Goal: Task Accomplishment & Management: Use online tool/utility

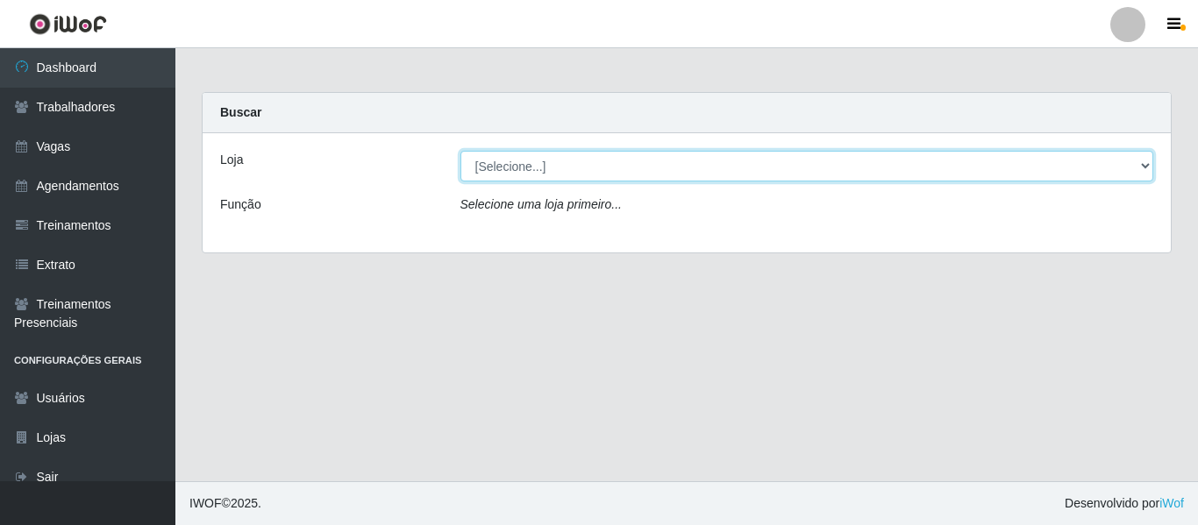
click at [850, 171] on select "[Selecione...] Mister Burg" at bounding box center [807, 166] width 694 height 31
select select "535"
click at [460, 151] on select "[Selecione...] Mister Burg" at bounding box center [807, 166] width 694 height 31
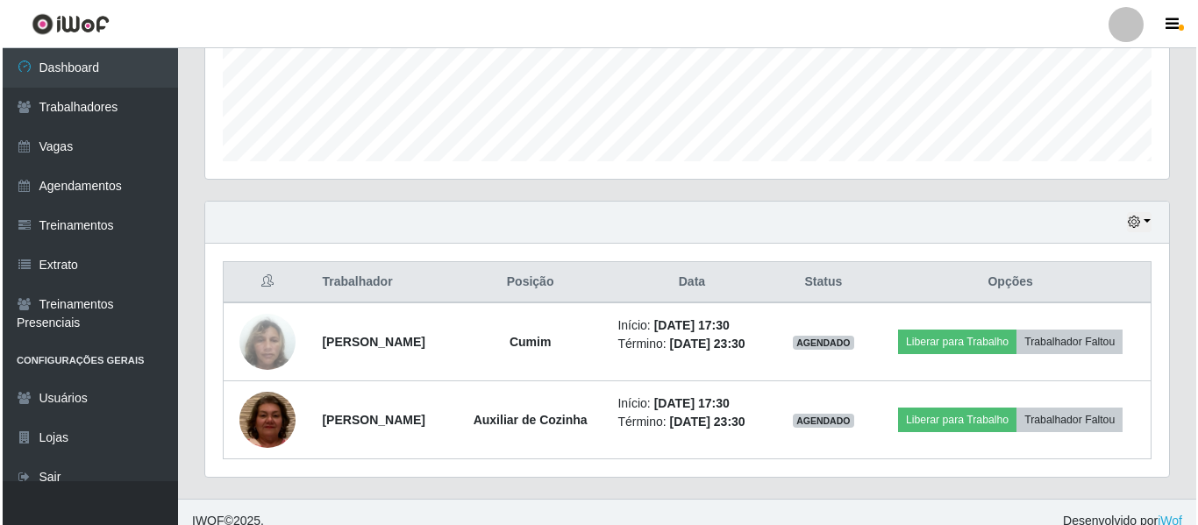
scroll to position [483, 0]
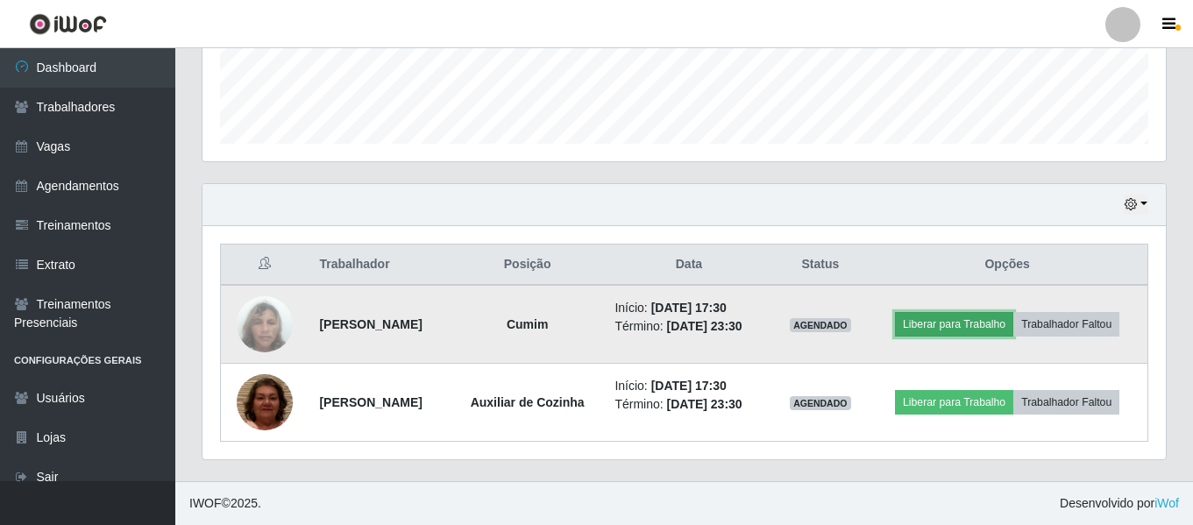
click at [971, 328] on button "Liberar para Trabalho" at bounding box center [954, 324] width 118 height 25
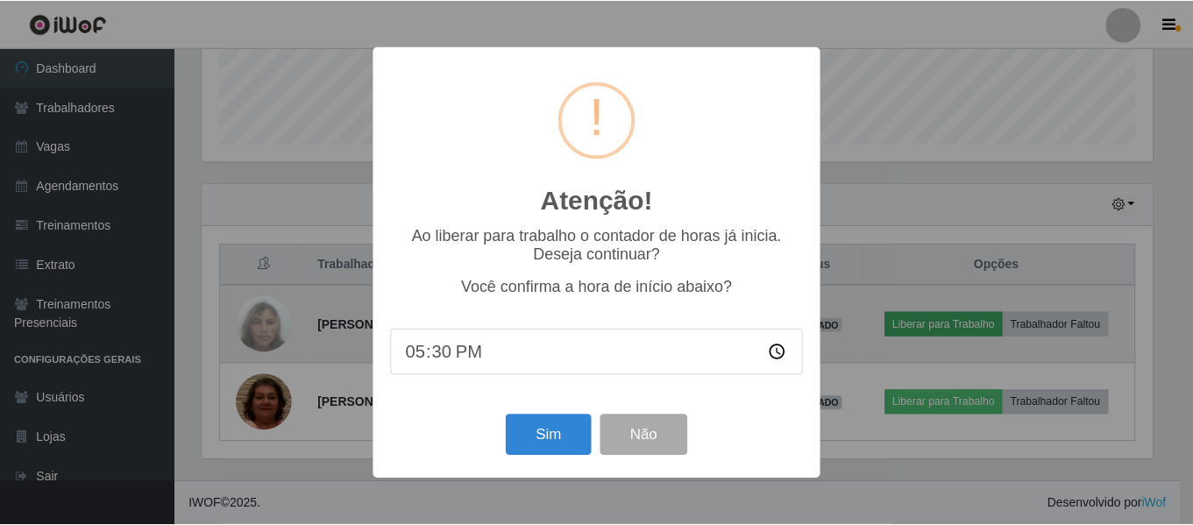
scroll to position [364, 955]
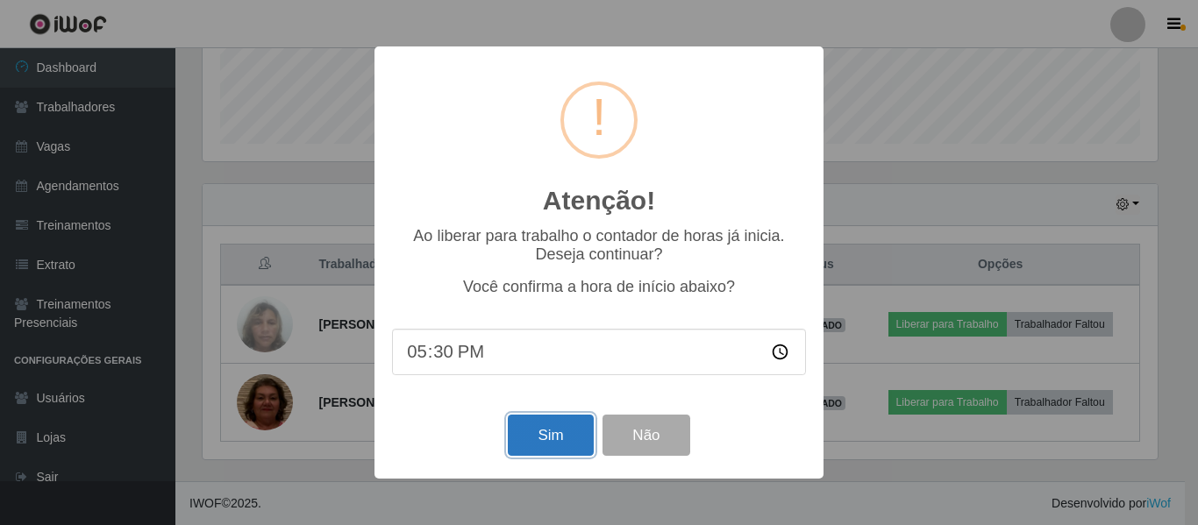
click at [558, 436] on button "Sim" at bounding box center [550, 435] width 85 height 41
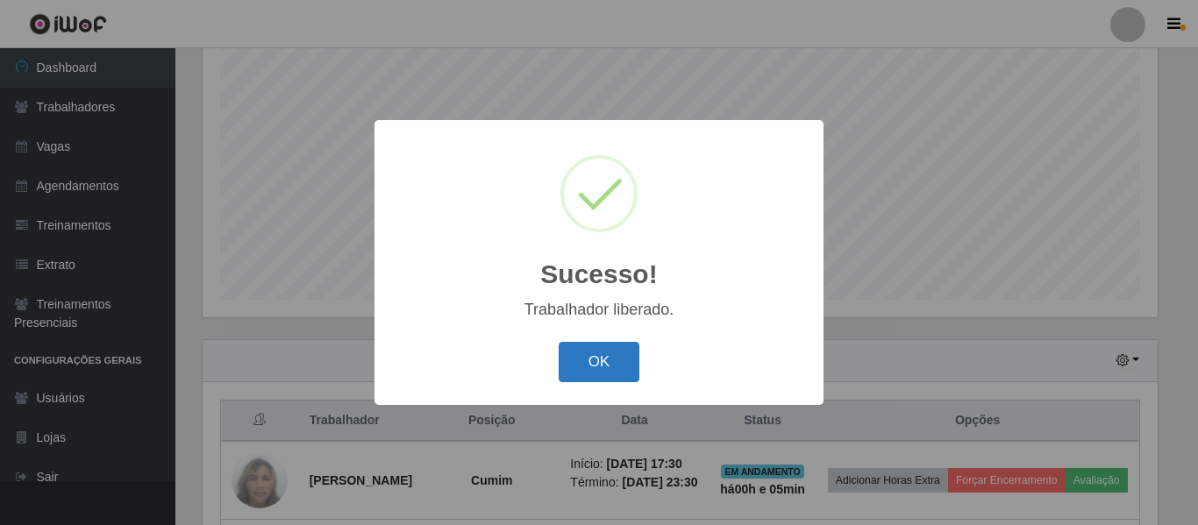
click at [605, 367] on button "OK" at bounding box center [600, 362] width 82 height 41
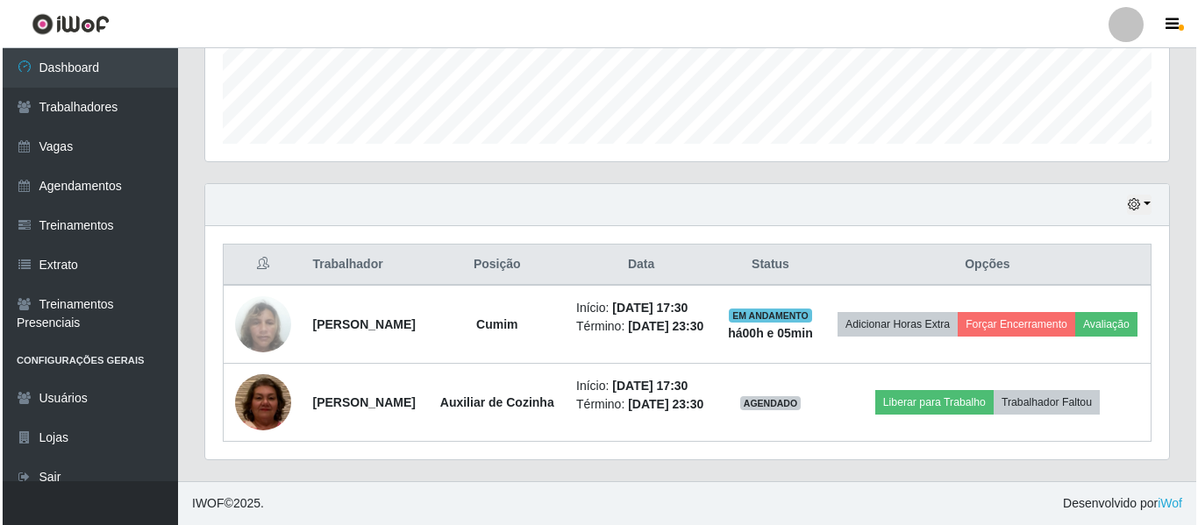
scroll to position [546, 0]
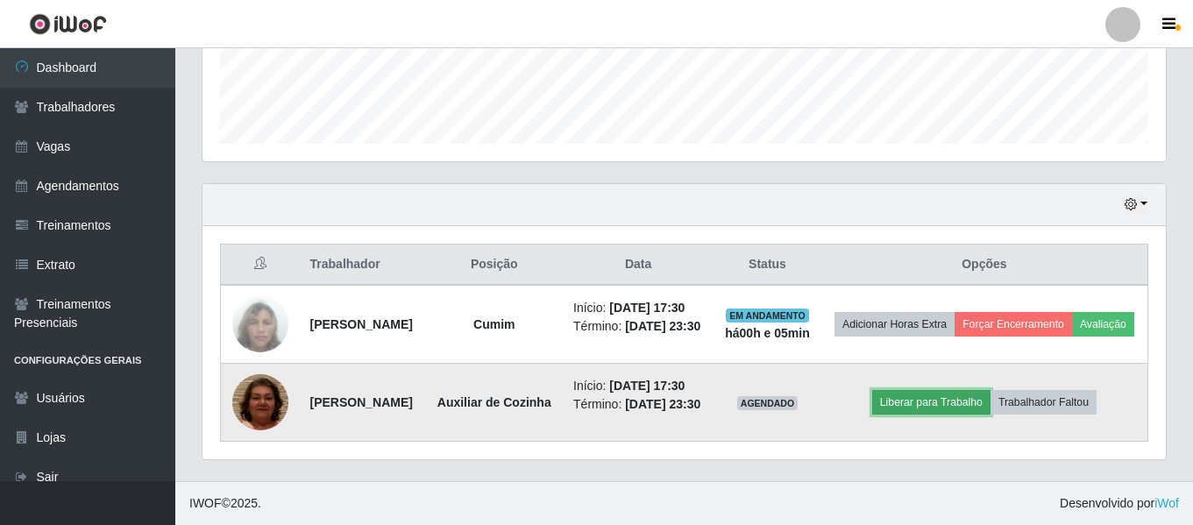
click at [948, 390] on button "Liberar para Trabalho" at bounding box center [931, 402] width 118 height 25
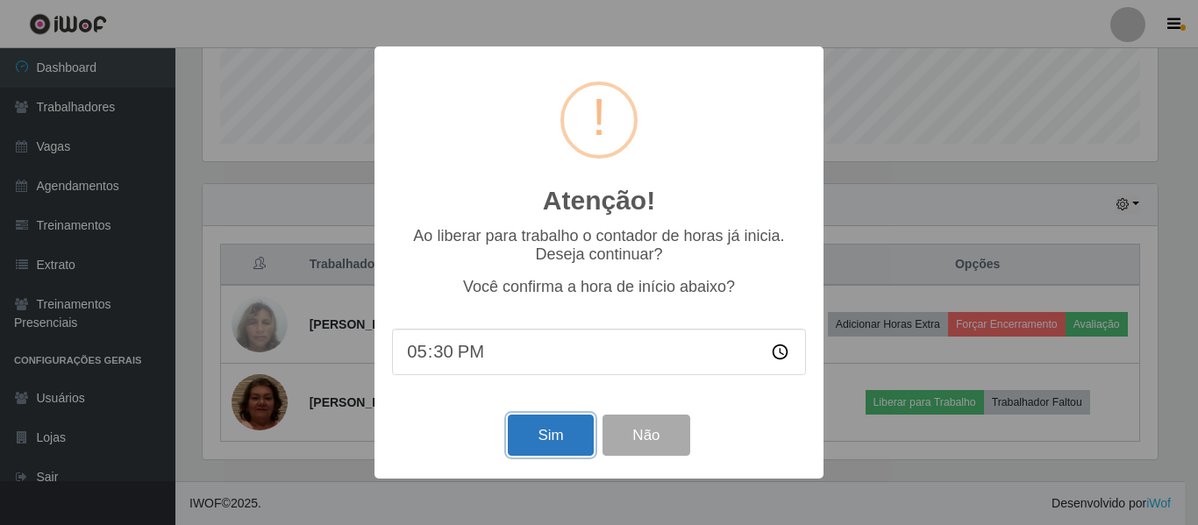
click at [552, 429] on button "Sim" at bounding box center [550, 435] width 85 height 41
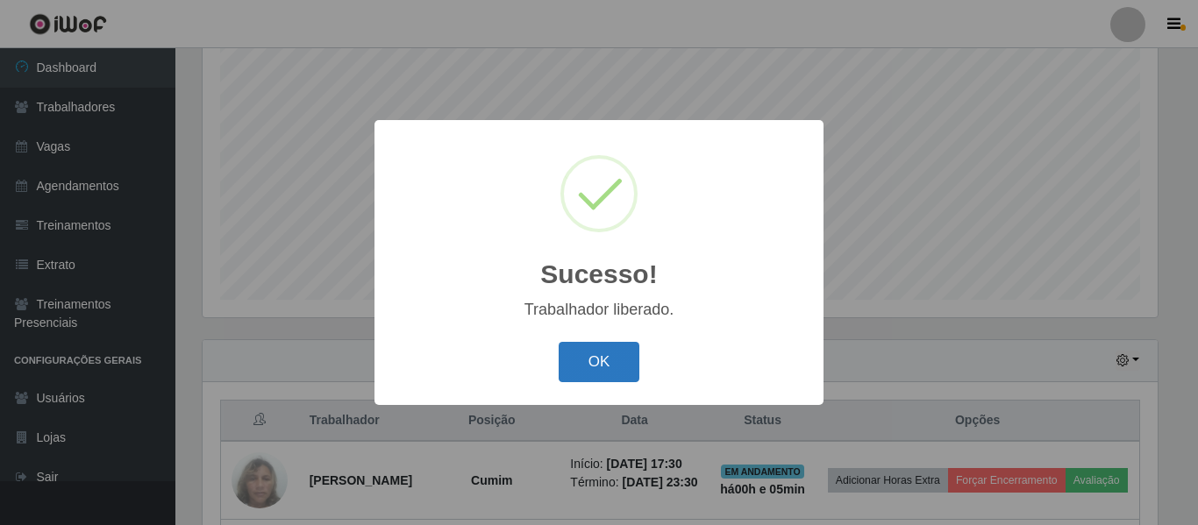
click at [615, 374] on button "OK" at bounding box center [600, 362] width 82 height 41
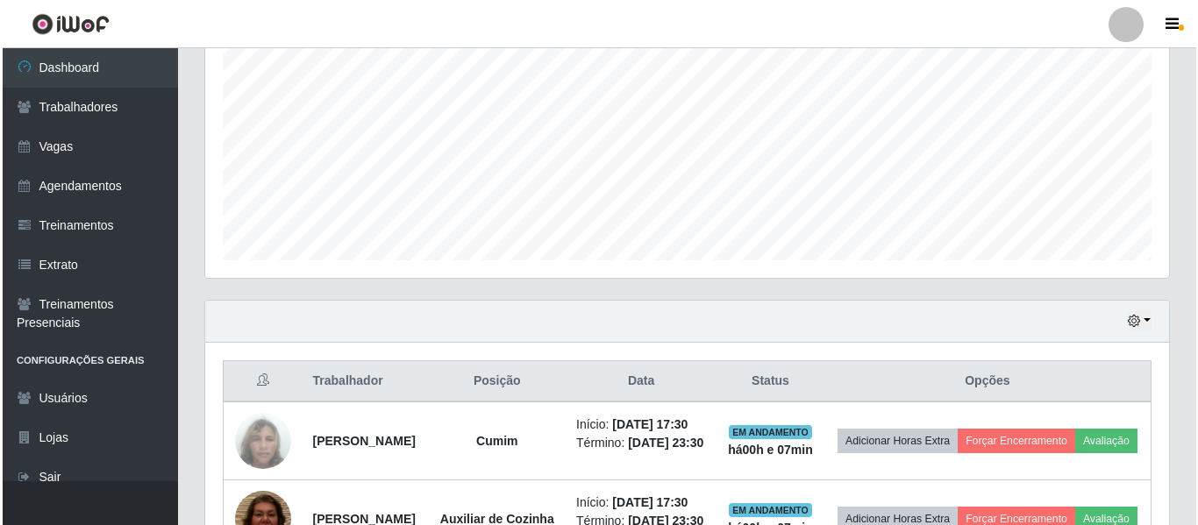
scroll to position [546, 0]
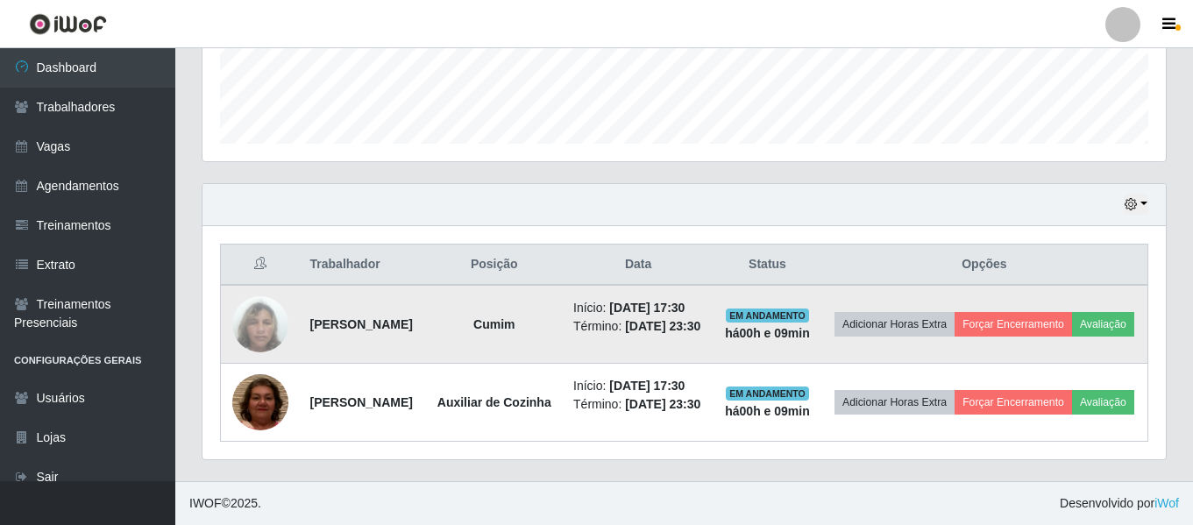
click at [266, 276] on img at bounding box center [260, 324] width 56 height 100
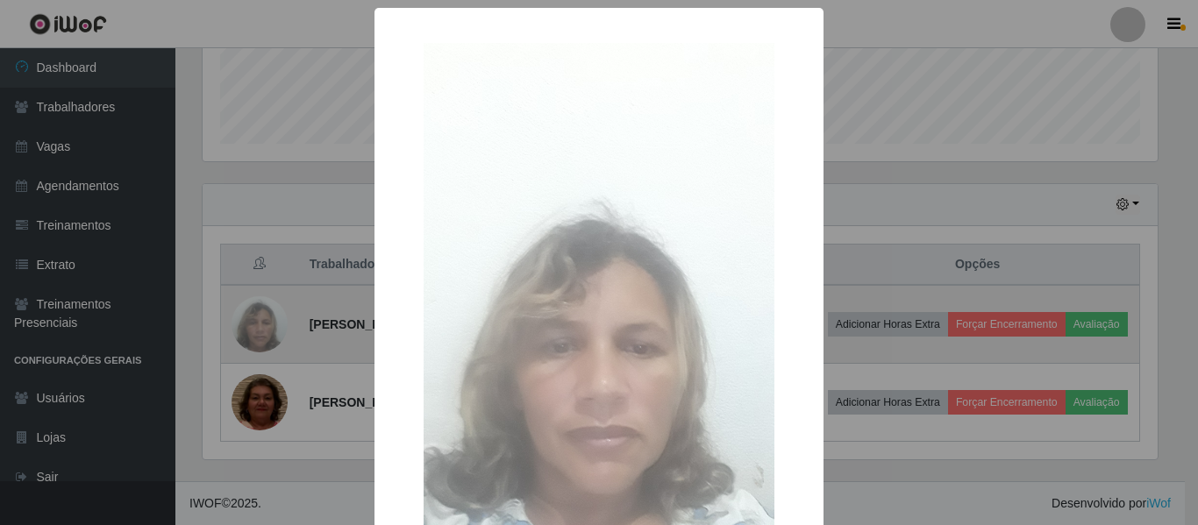
click at [266, 276] on div "× OK Cancel" at bounding box center [599, 262] width 1198 height 525
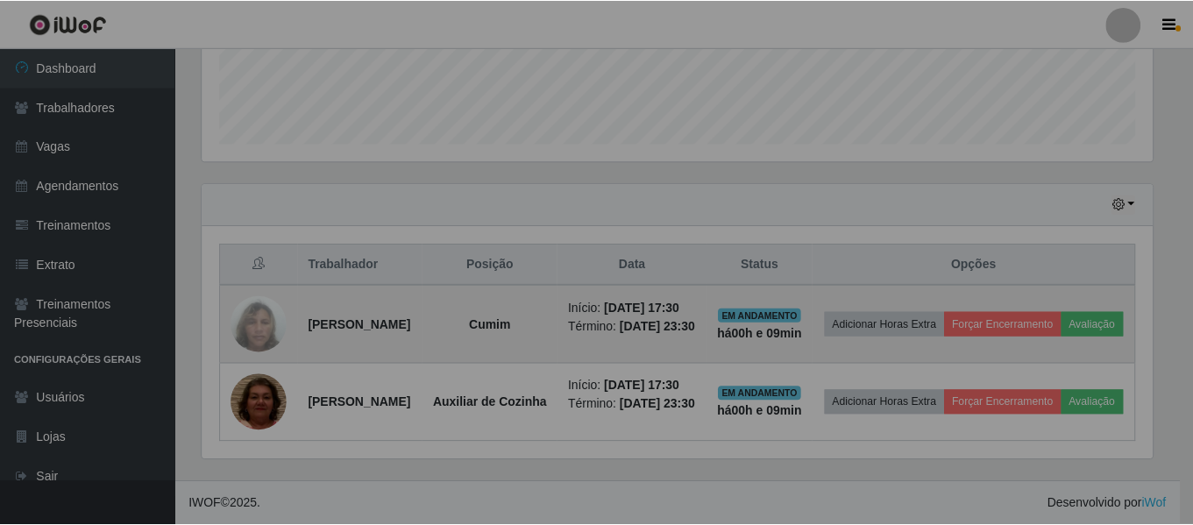
scroll to position [364, 964]
